Goal: Information Seeking & Learning: Learn about a topic

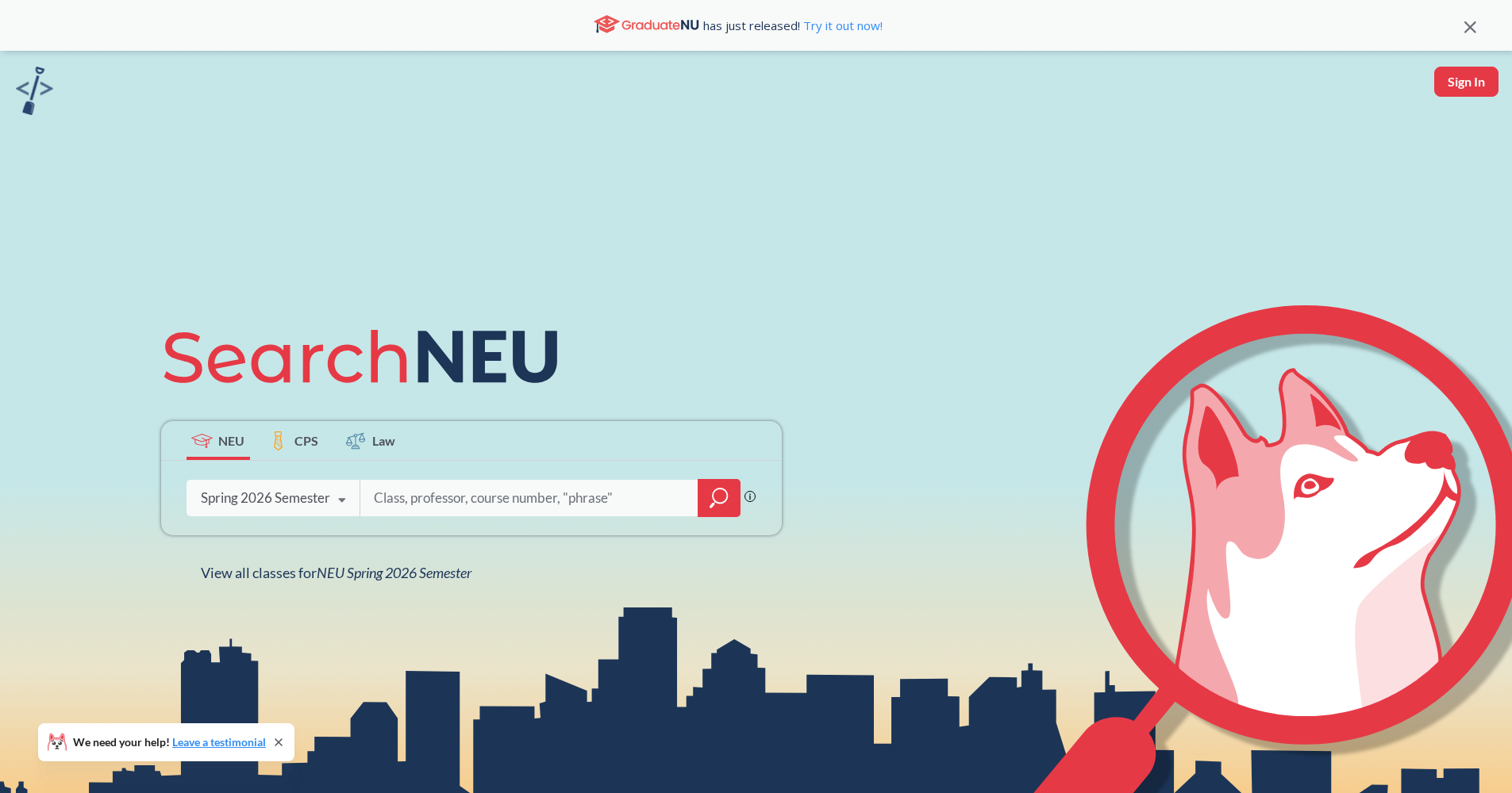
click at [700, 487] on div at bounding box center [719, 498] width 43 height 38
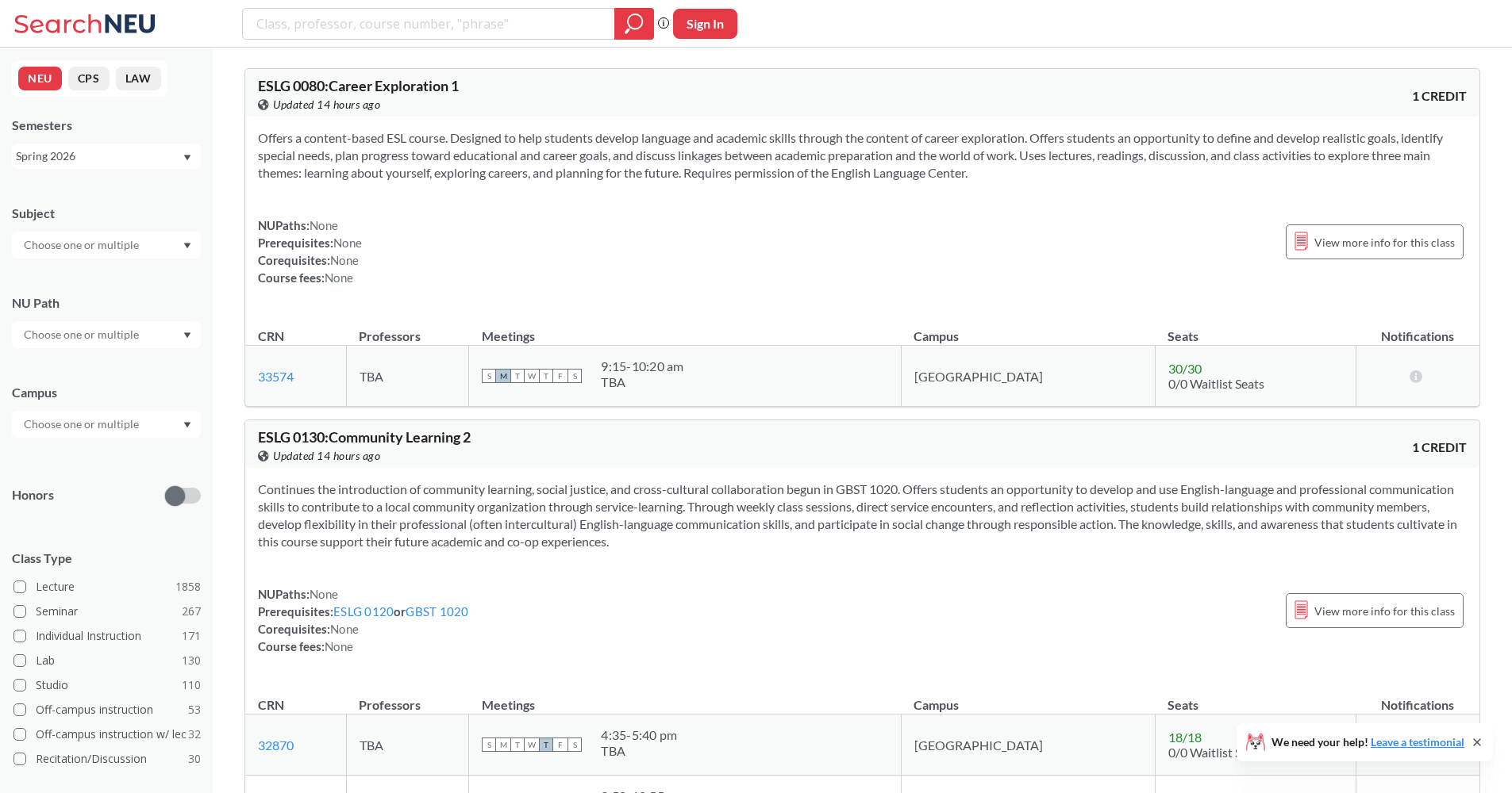
click at [110, 273] on div "Subject NU Path Campus Honors Class Type Lecture 1858 Seminar 267 Individual In…" at bounding box center [106, 548] width 189 height 719
click at [115, 254] on input "text" at bounding box center [82, 245] width 133 height 19
click at [352, 26] on input "search" at bounding box center [428, 24] width 348 height 27
type input "cyber"
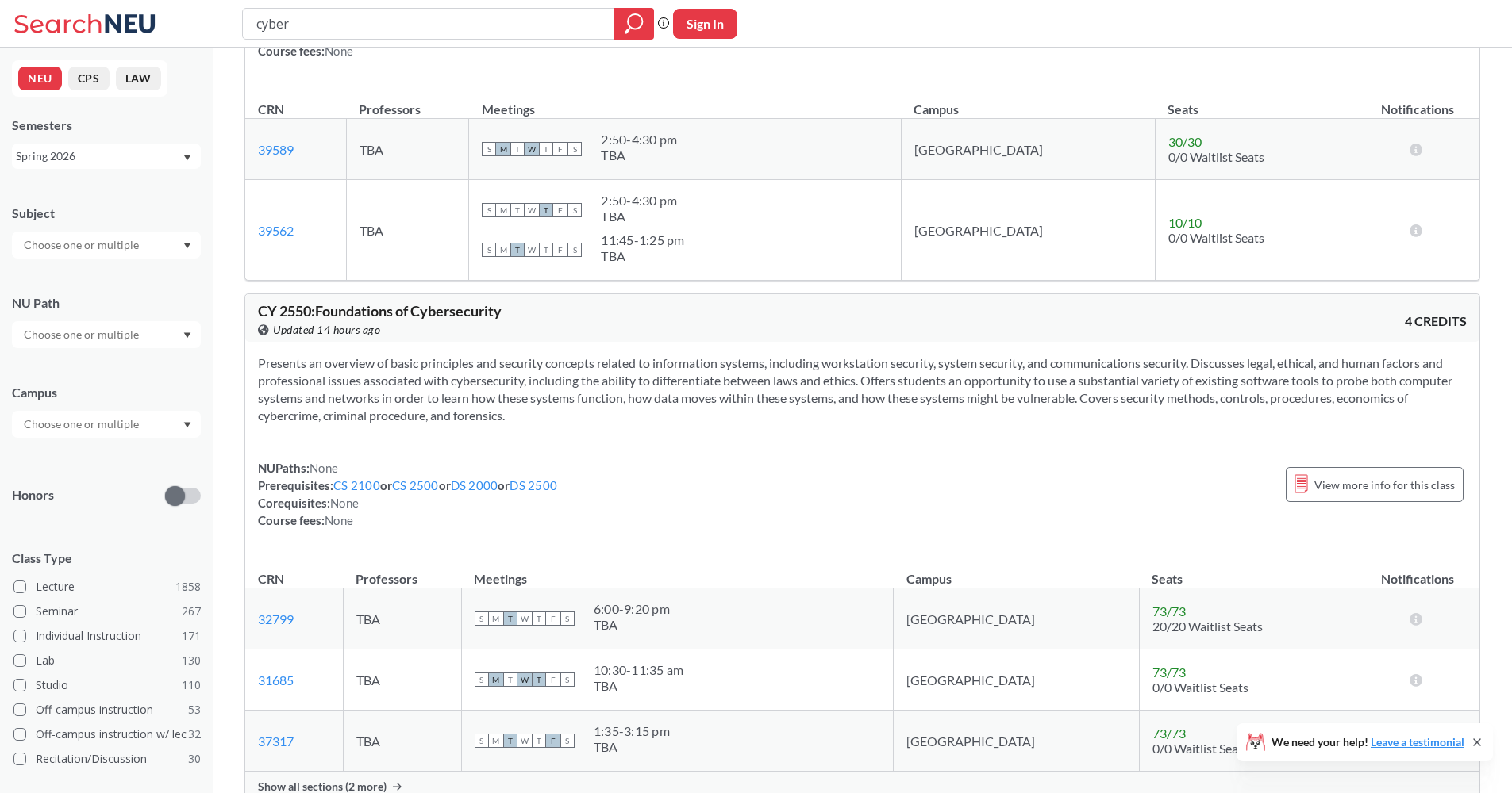
scroll to position [1556, 0]
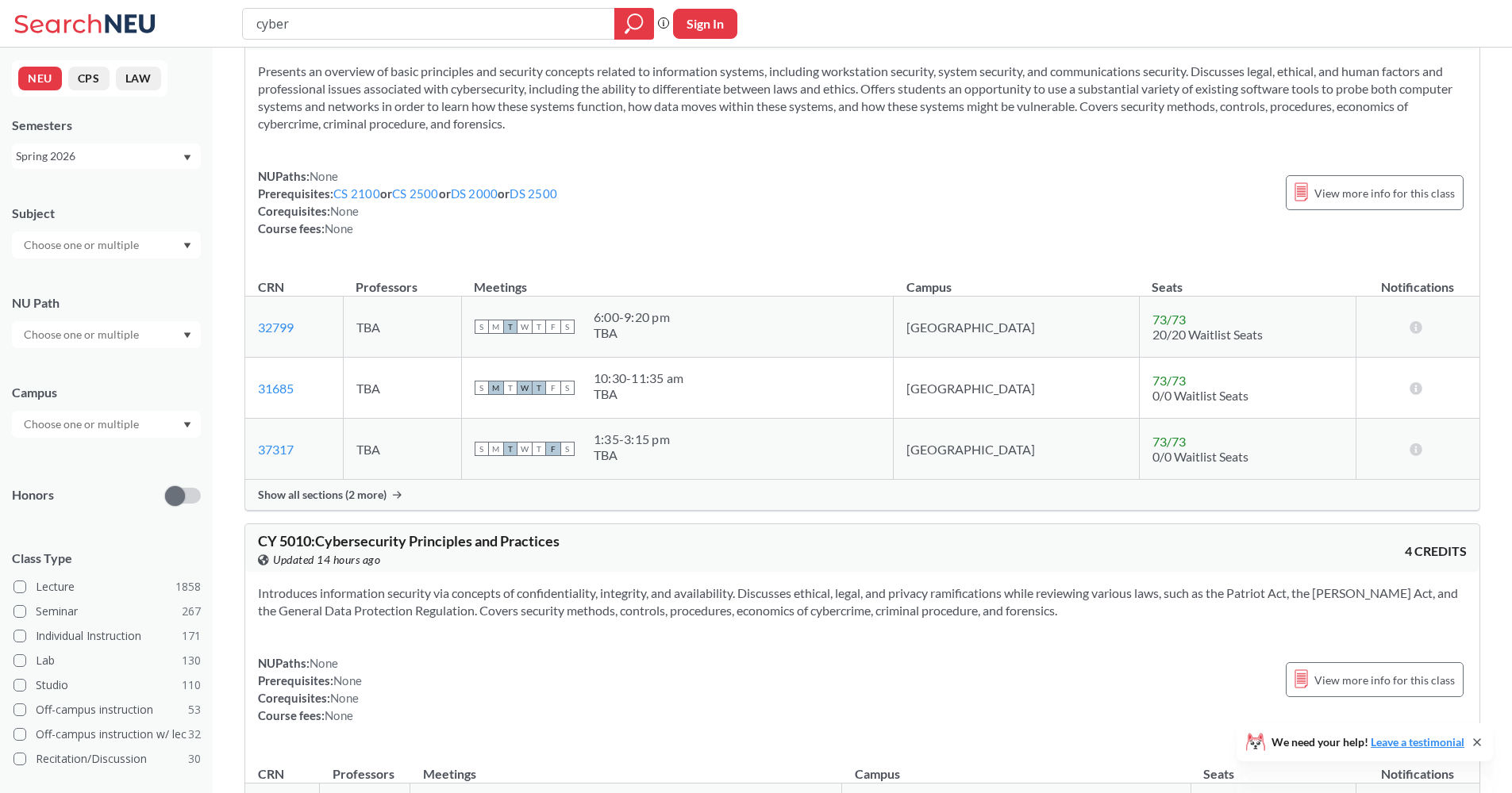
click at [505, 500] on div "Show all sections (2 more)" at bounding box center [862, 495] width 1233 height 30
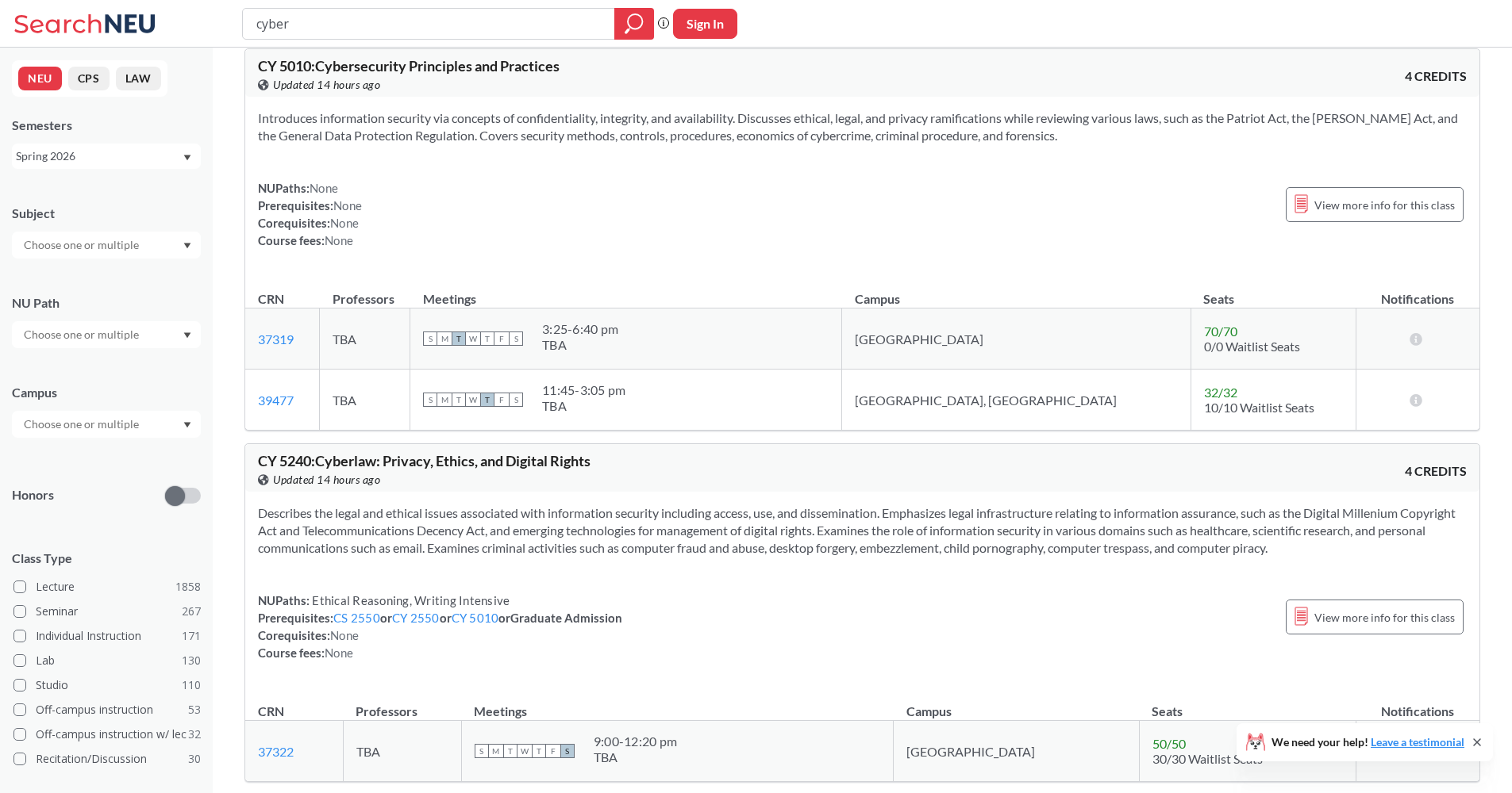
scroll to position [2346, 0]
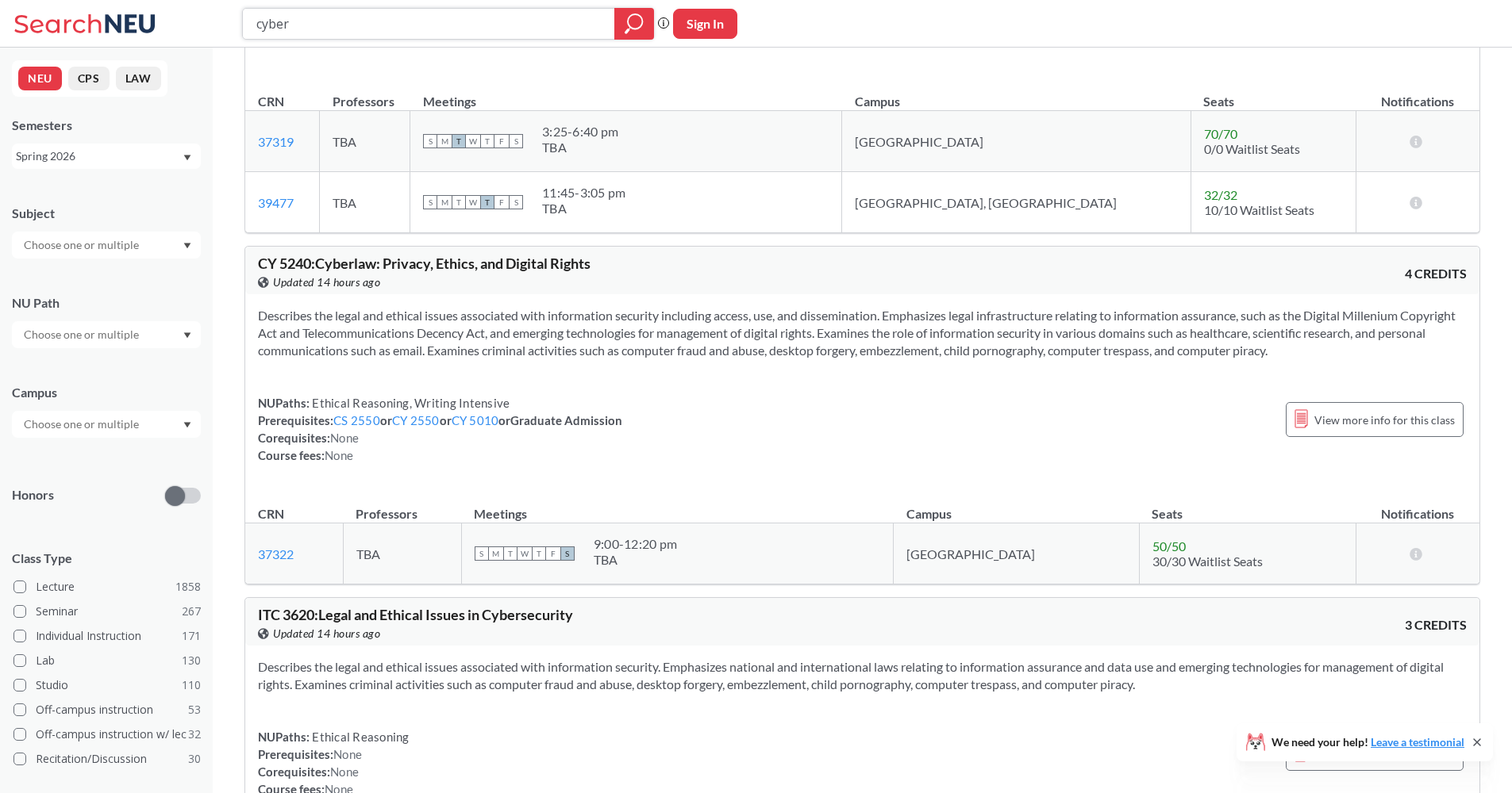
click at [286, 17] on input "cyber" at bounding box center [428, 24] width 348 height 27
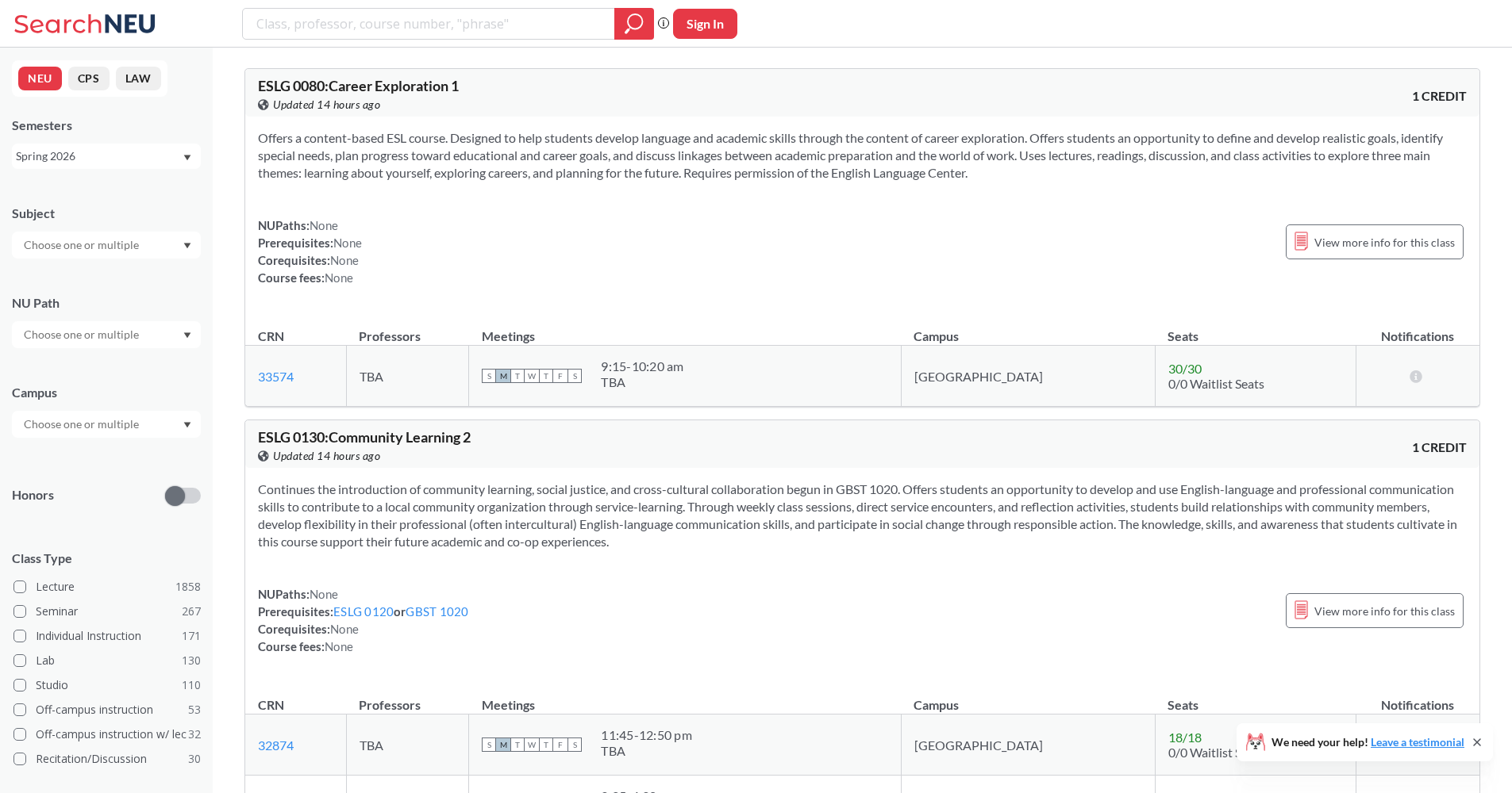
click at [153, 260] on div "Subject NU Path Campus Honors Class Type Lecture 1858 Seminar 267 Individual In…" at bounding box center [106, 548] width 189 height 719
click at [156, 256] on div at bounding box center [106, 245] width 189 height 27
click at [161, 284] on p "Computer Science" at bounding box center [110, 289] width 179 height 16
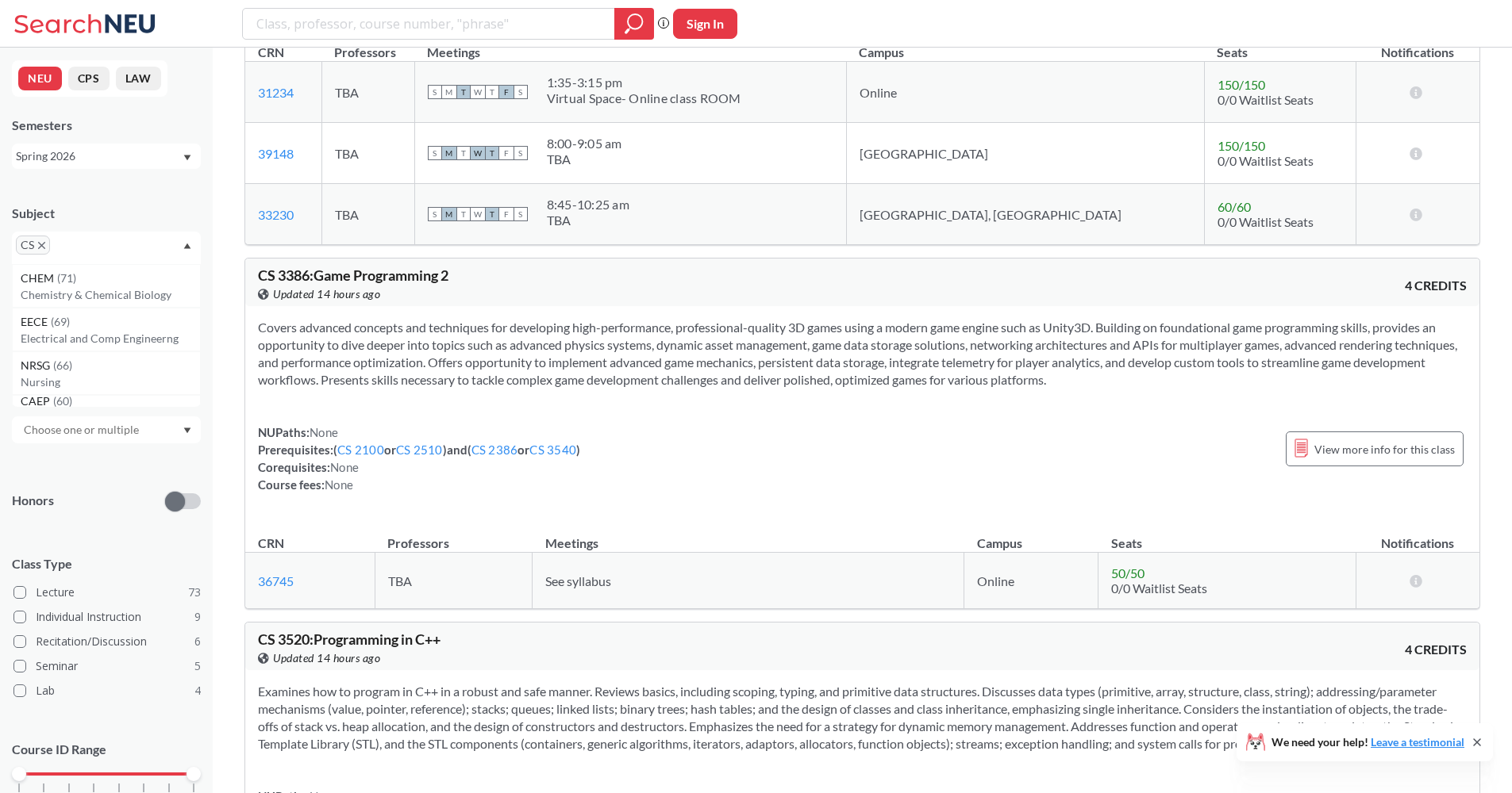
scroll to position [8106, 0]
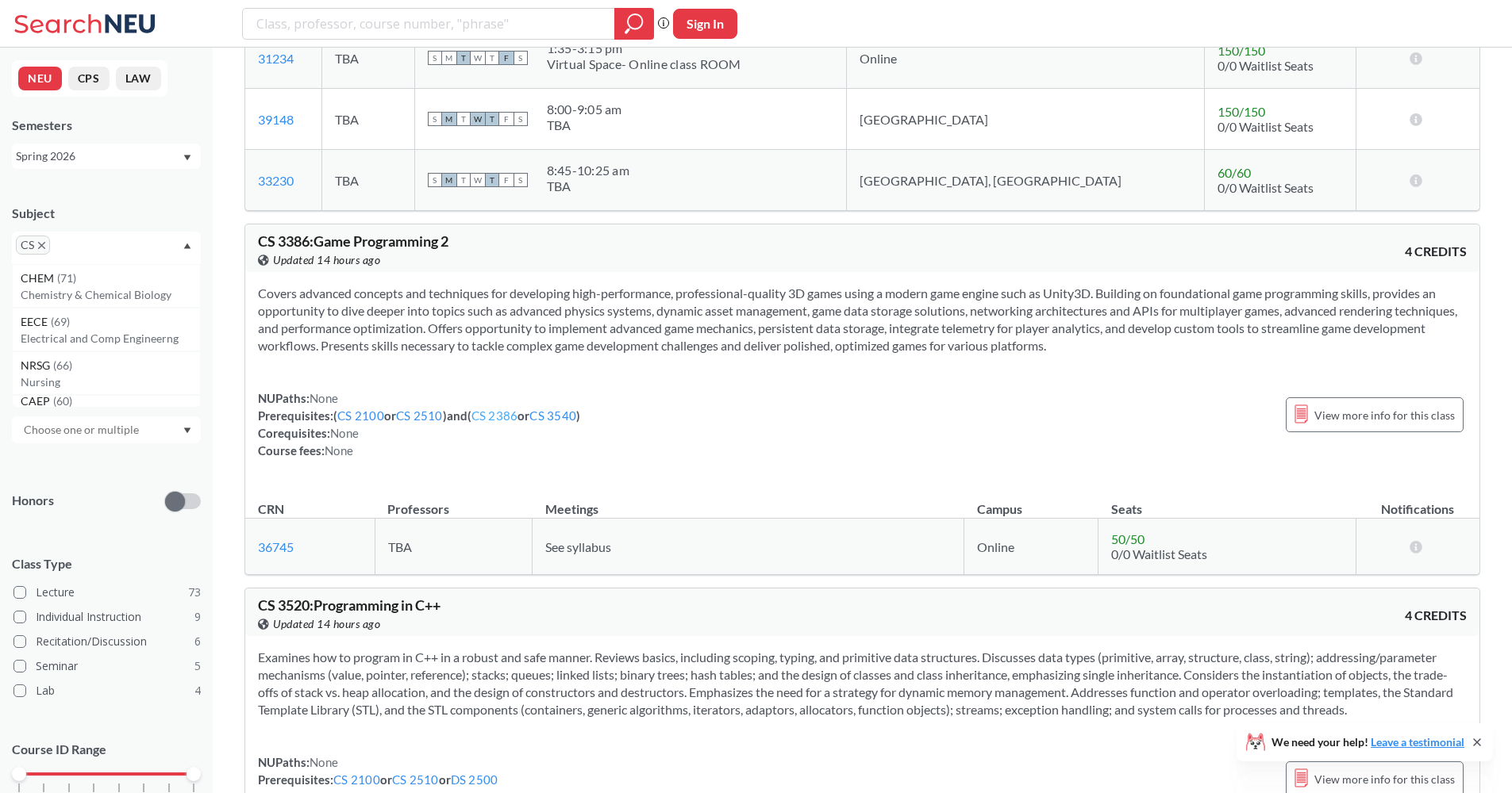
click at [500, 421] on link "CS 2386" at bounding box center [494, 416] width 47 height 14
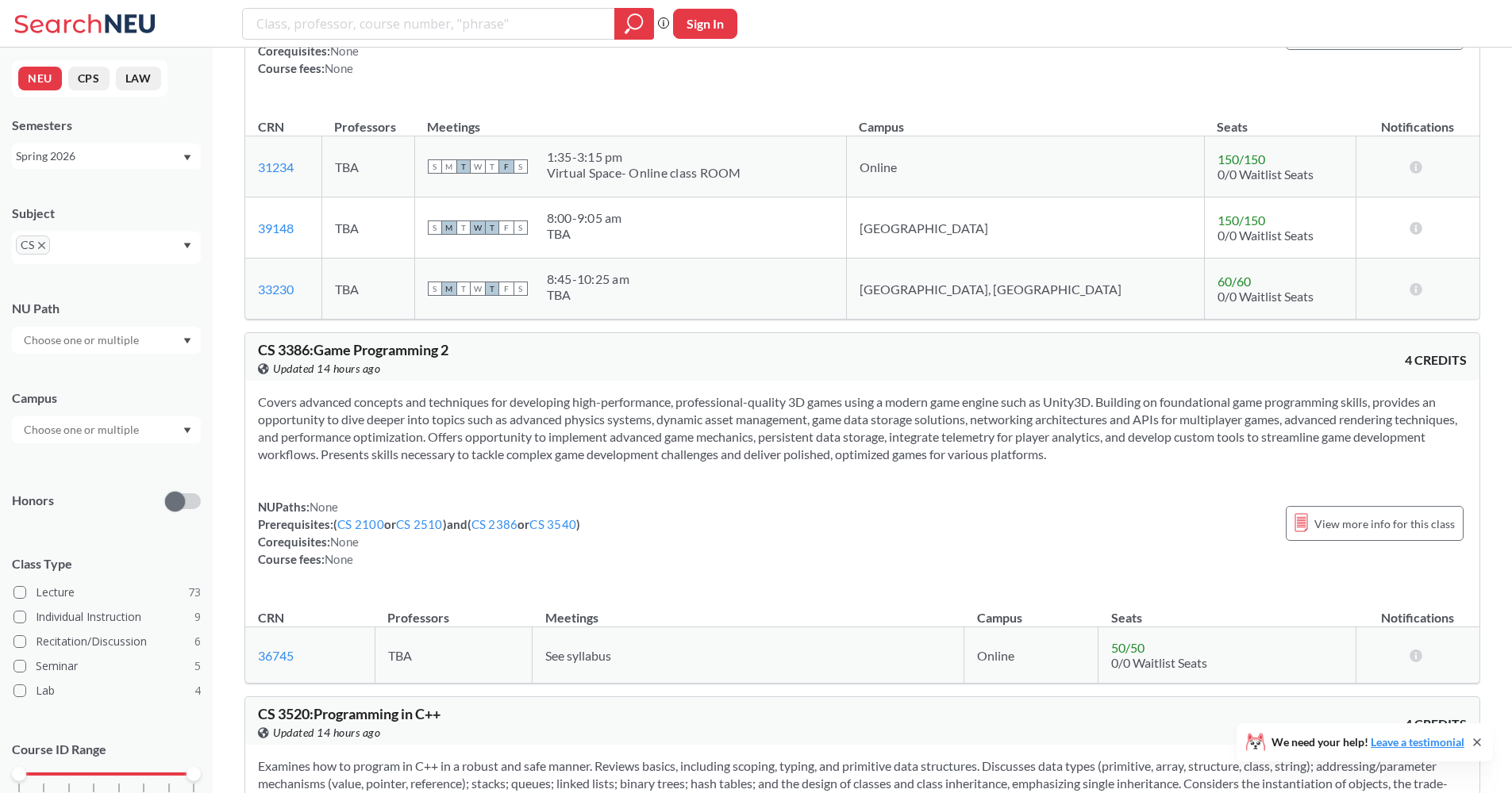
scroll to position [8226, 0]
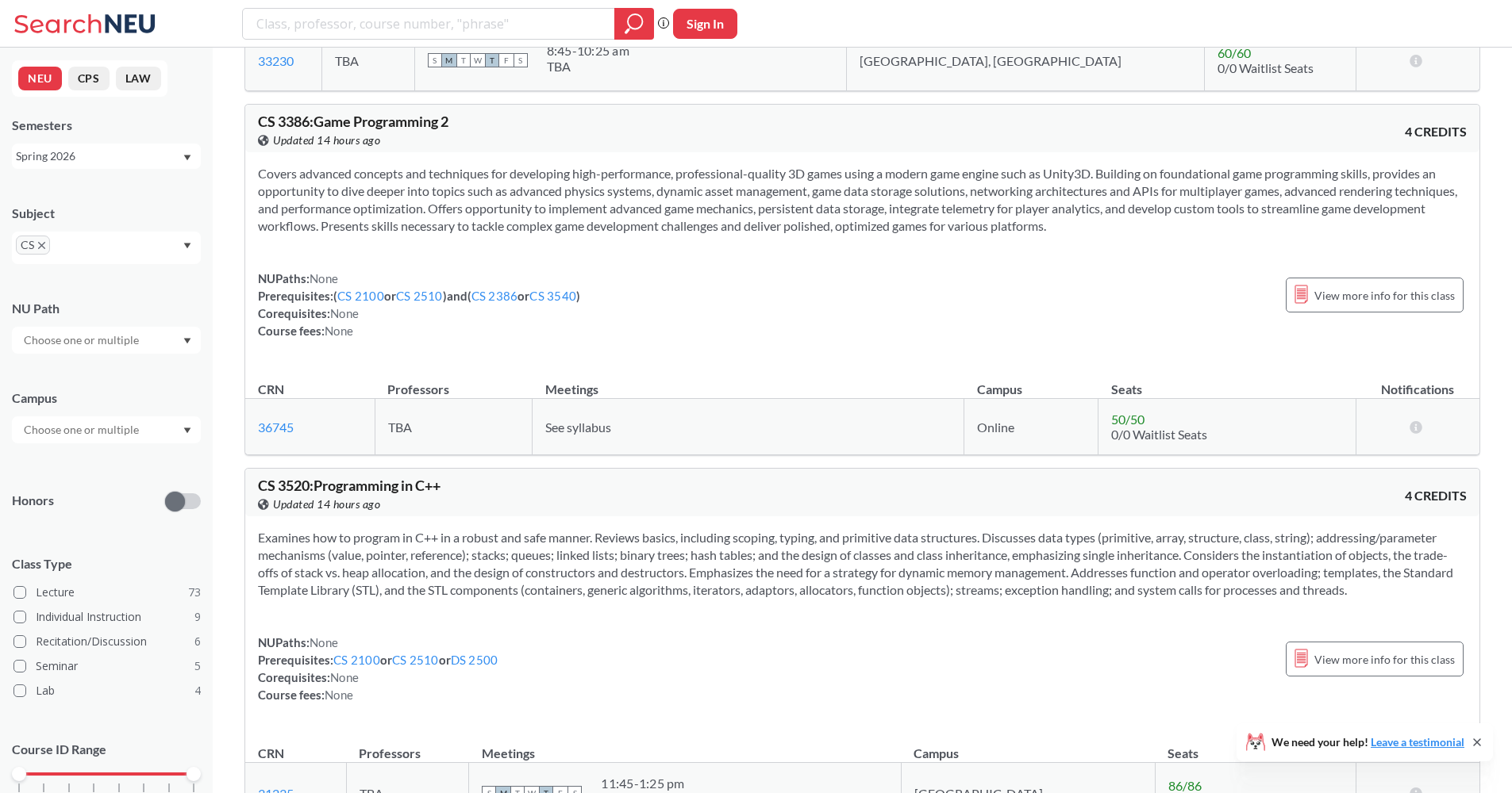
click at [413, 259] on div "Covers advanced concepts and techniques for developing high-performance, profes…" at bounding box center [862, 258] width 1233 height 212
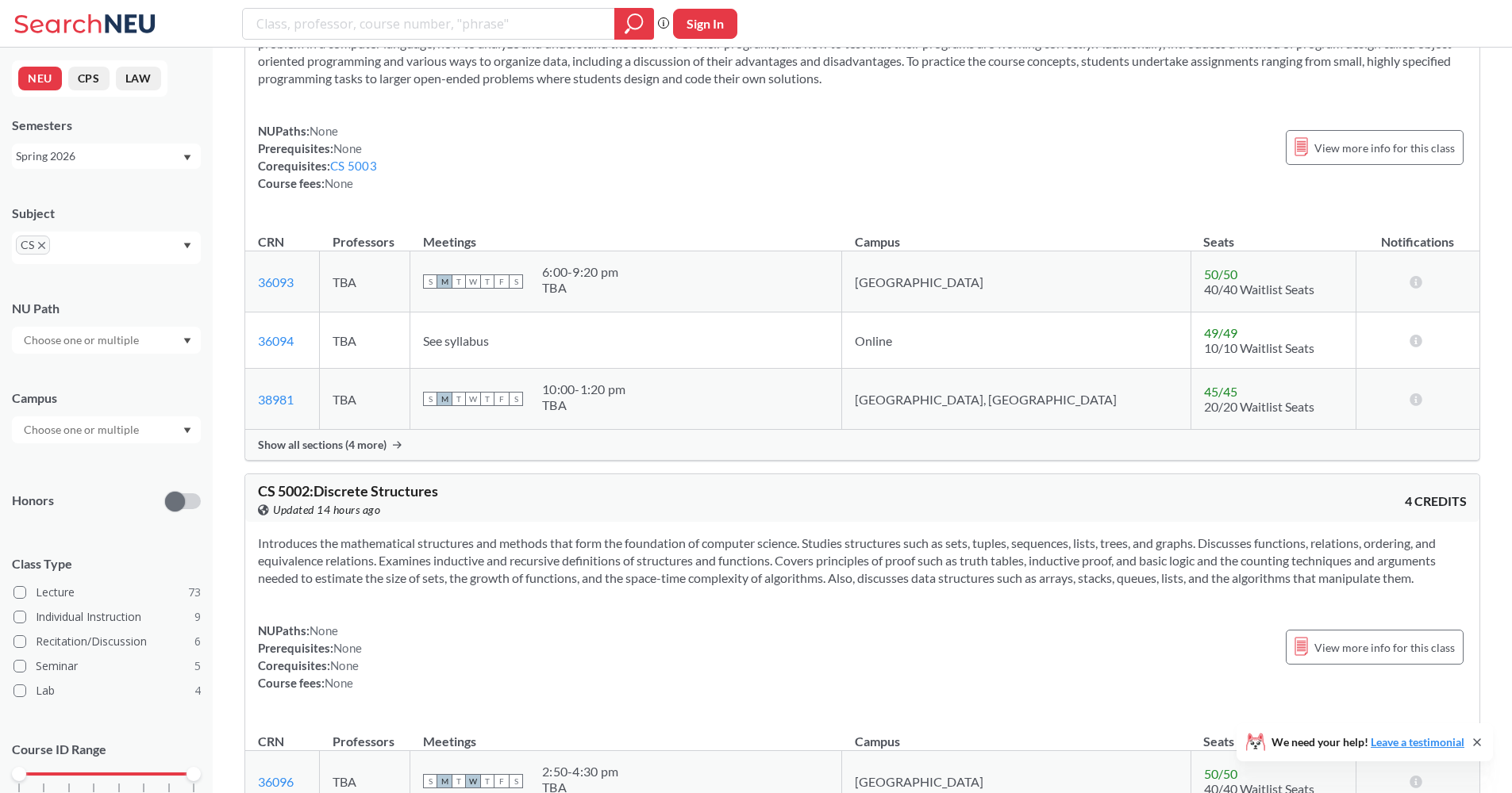
scroll to position [15942, 0]
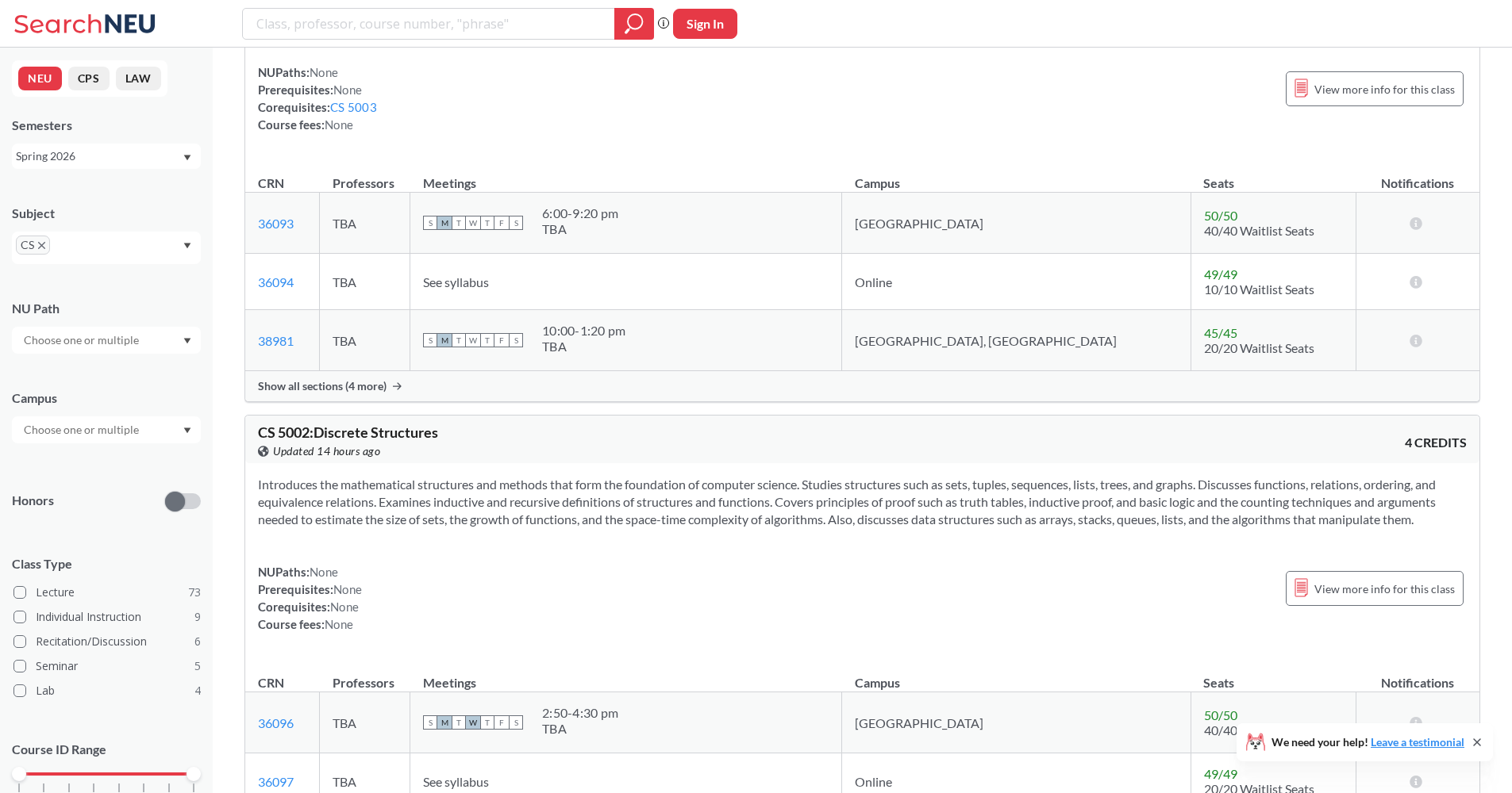
click at [496, 133] on div "NUPaths: None Prerequisites: None Corequisites: CS 5003 Course fees: None View …" at bounding box center [862, 98] width 1208 height 69
